Goal: Transaction & Acquisition: Purchase product/service

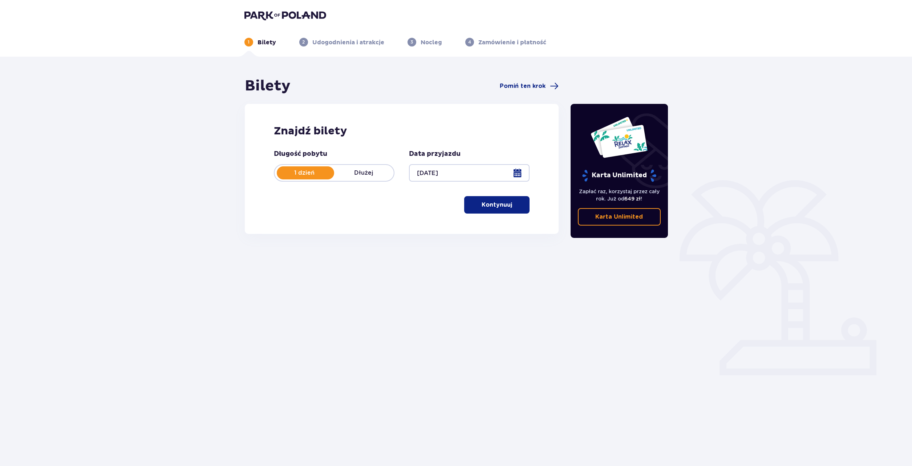
click at [497, 210] on button "Kontynuuj" at bounding box center [496, 204] width 65 height 17
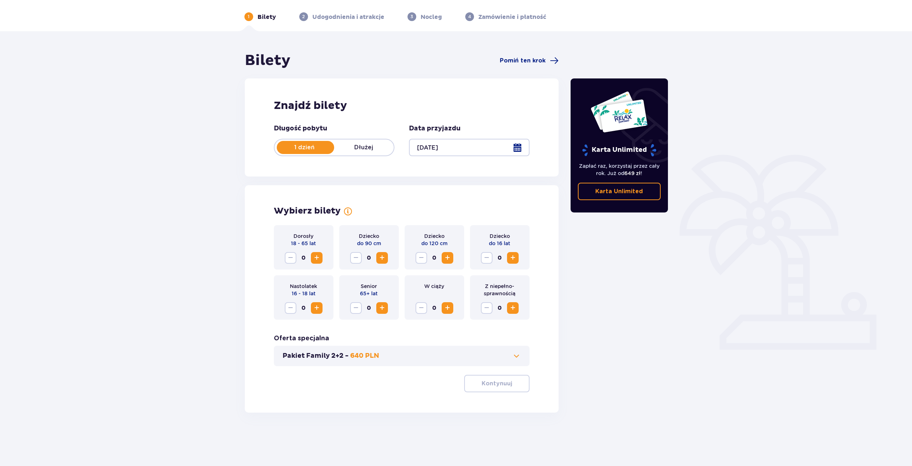
scroll to position [26, 0]
click at [320, 258] on span "Increase" at bounding box center [316, 257] width 9 height 9
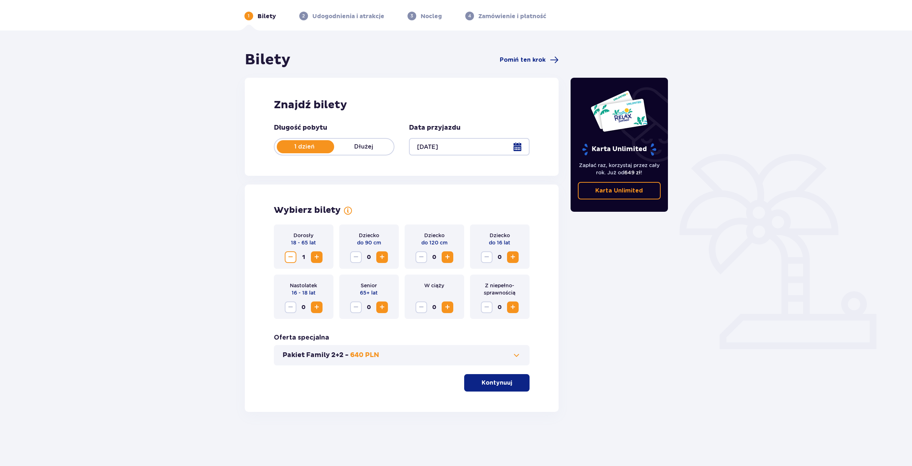
click at [482, 384] on p "Kontynuuj" at bounding box center [497, 383] width 31 height 8
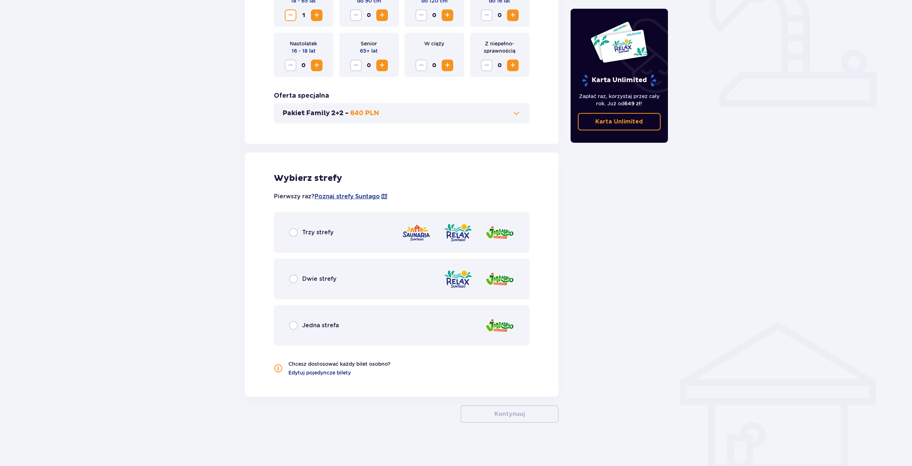
scroll to position [268, 0]
click at [336, 195] on span "Poznaj strefy Suntago" at bounding box center [347, 196] width 65 height 8
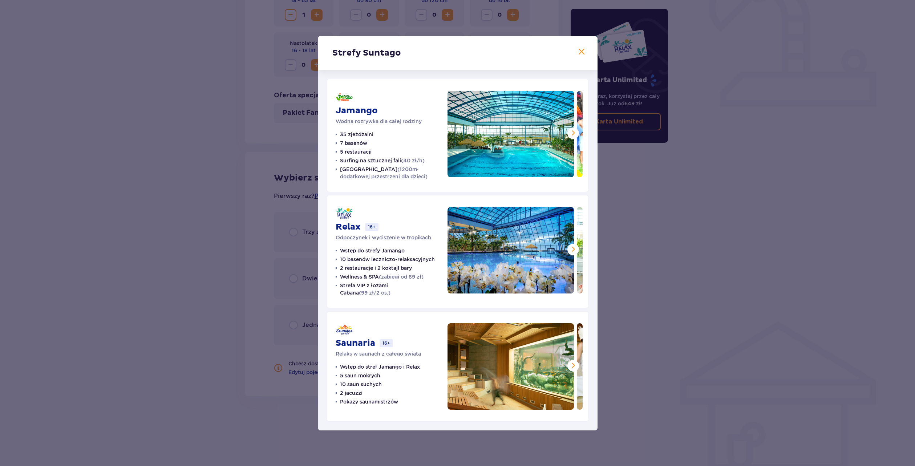
click at [573, 134] on span at bounding box center [573, 133] width 9 height 9
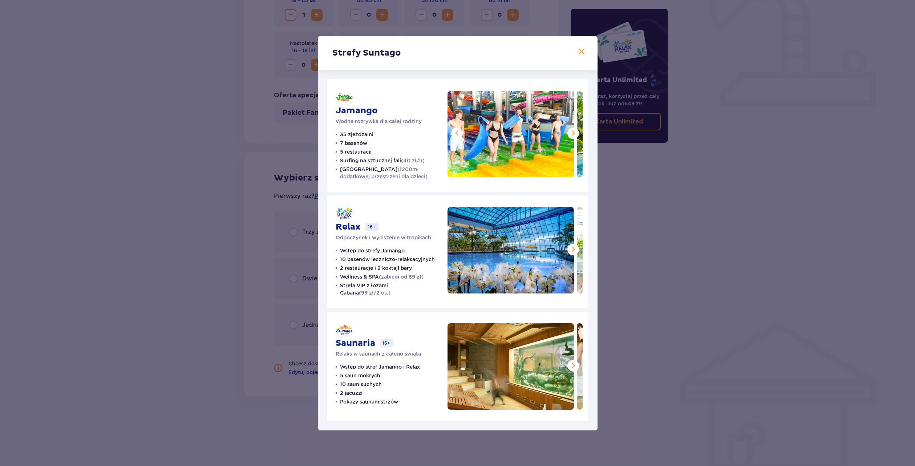
click at [573, 134] on span at bounding box center [573, 133] width 9 height 9
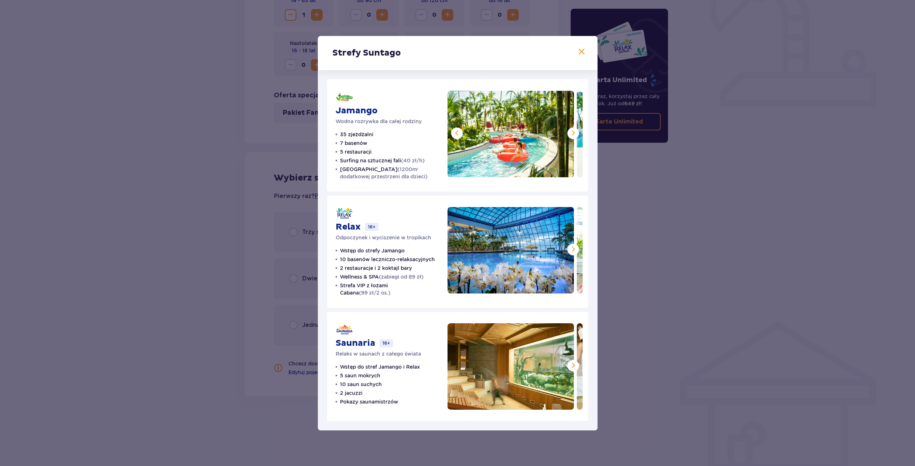
click at [573, 134] on span at bounding box center [573, 133] width 9 height 9
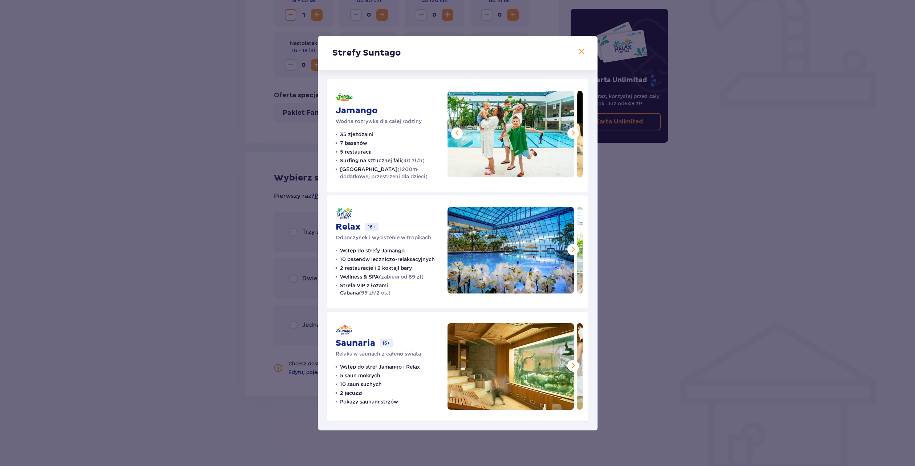
click at [573, 134] on span at bounding box center [573, 133] width 9 height 9
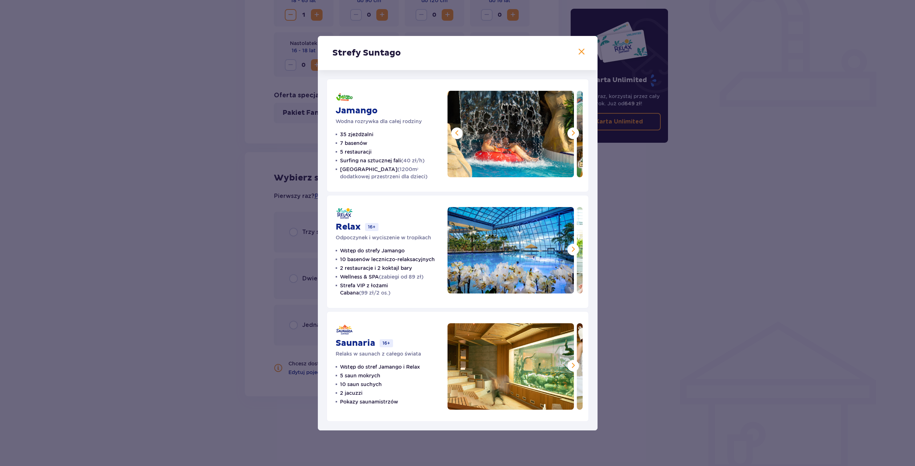
click at [573, 134] on span at bounding box center [573, 133] width 9 height 9
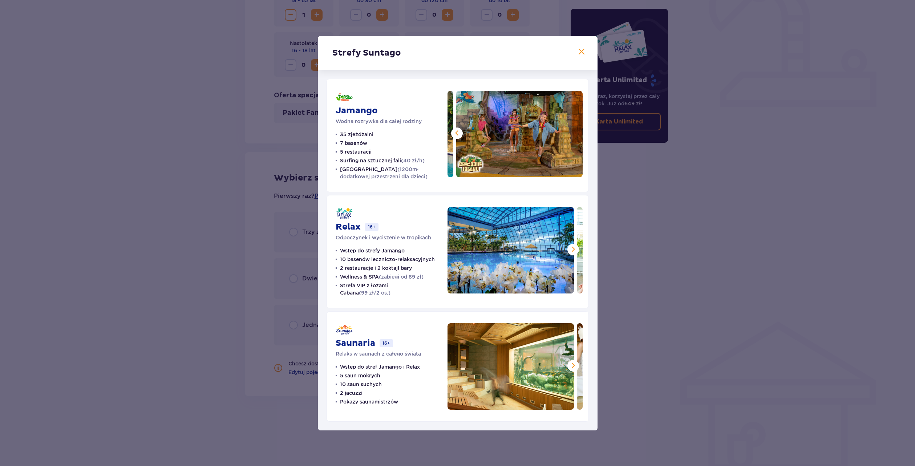
click at [573, 134] on img at bounding box center [519, 134] width 126 height 86
click at [585, 54] on span at bounding box center [581, 52] width 9 height 9
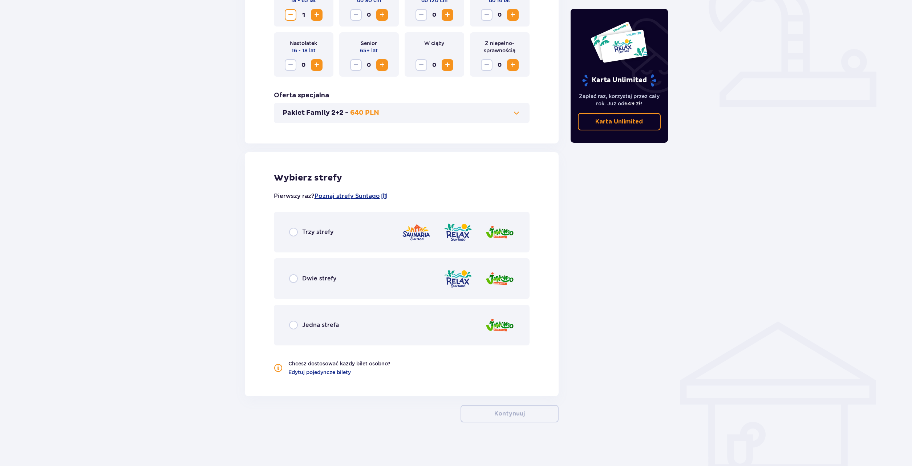
click at [473, 327] on div "Jedna strefa" at bounding box center [402, 325] width 256 height 41
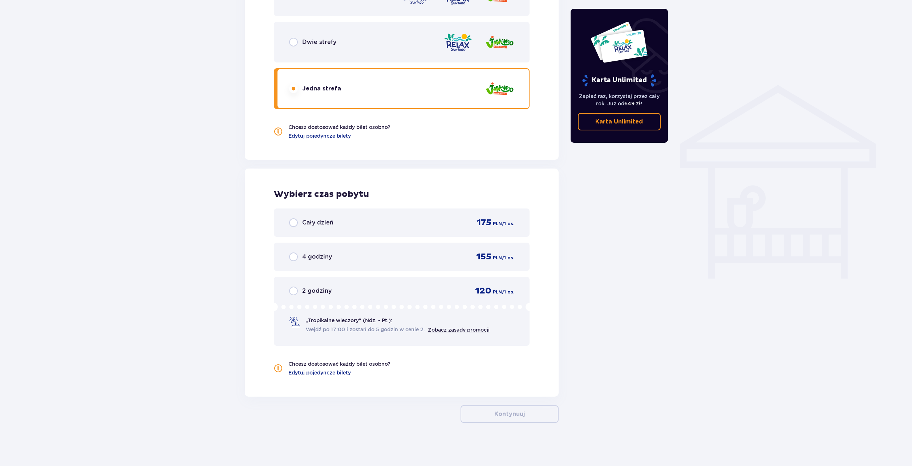
scroll to position [505, 0]
click at [335, 219] on div "Cały dzień 175 PLN / 1 os." at bounding box center [402, 222] width 226 height 11
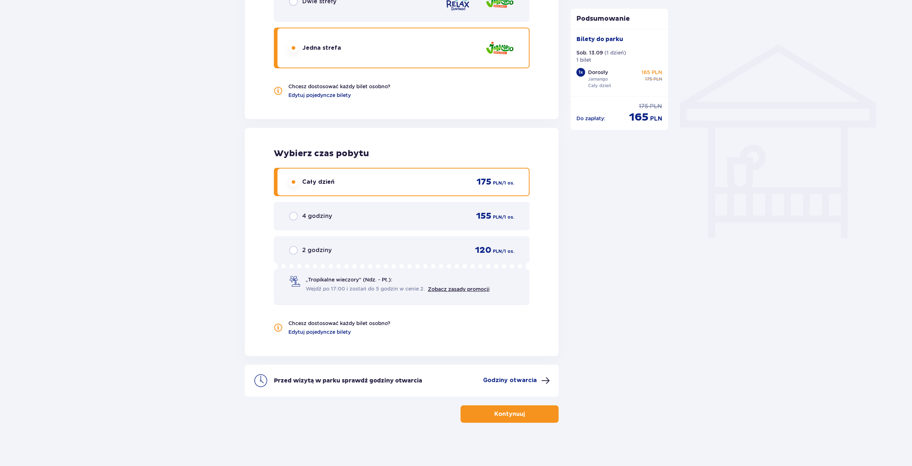
scroll to position [546, 0]
click at [506, 376] on p "Godziny otwarcia" at bounding box center [510, 380] width 54 height 8
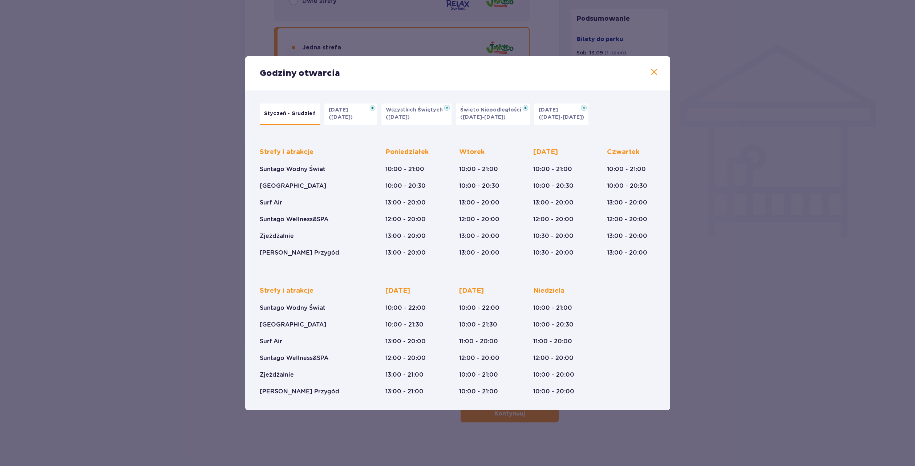
click at [173, 278] on div "Godziny otwarcia Styczeń - Grudzień [DATE] ([DATE]) Wszystkich Świętych ([DATE]…" at bounding box center [457, 233] width 915 height 466
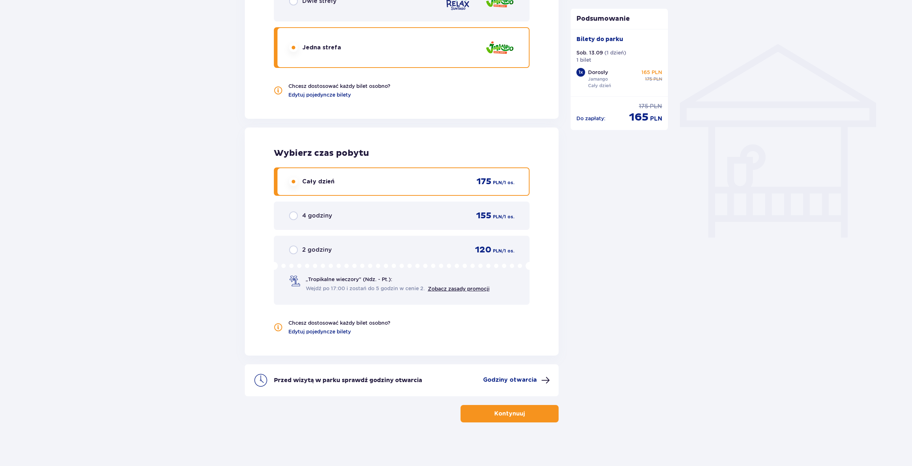
drag, startPoint x: 528, startPoint y: 418, endPoint x: 525, endPoint y: 414, distance: 5.2
click at [527, 416] on span "button" at bounding box center [526, 413] width 9 height 9
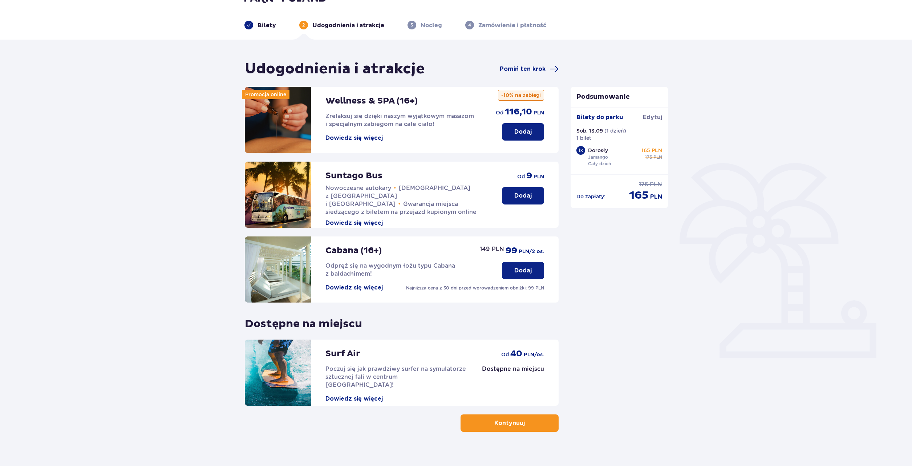
scroll to position [27, 0]
